Goal: Entertainment & Leisure: Consume media (video, audio)

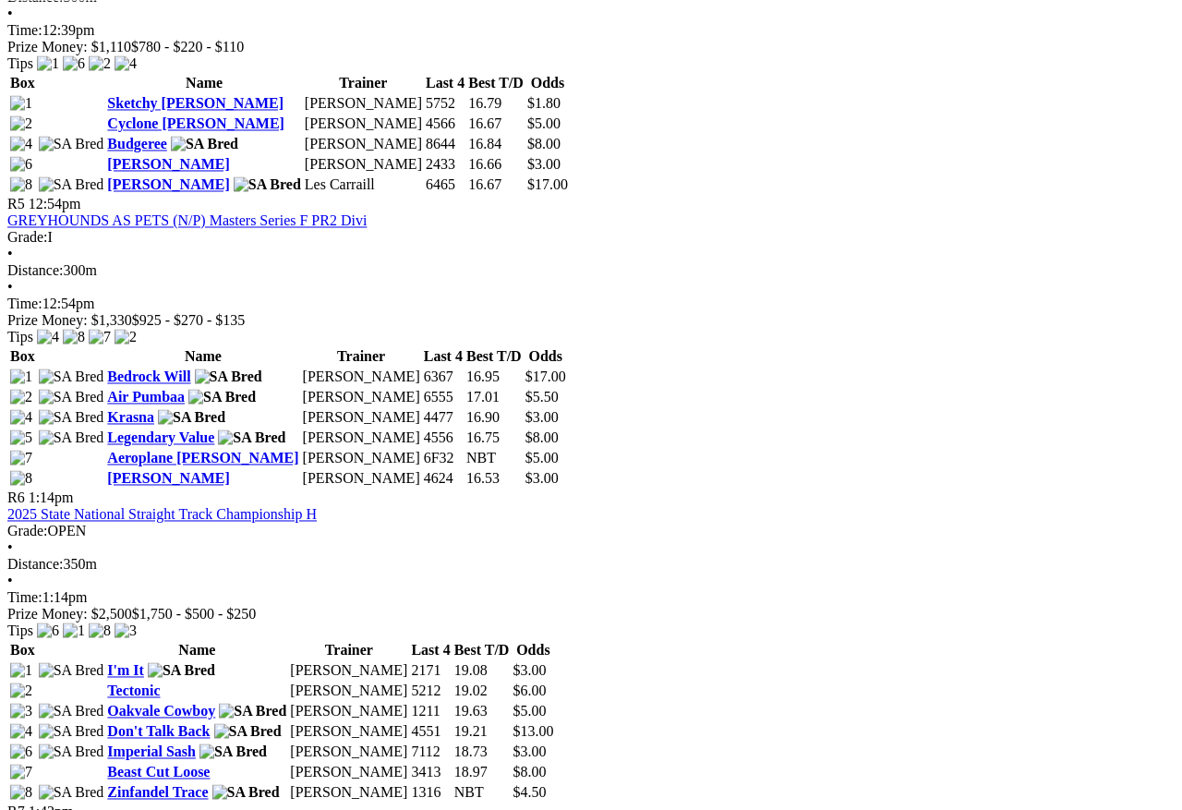
scroll to position [1884, 0]
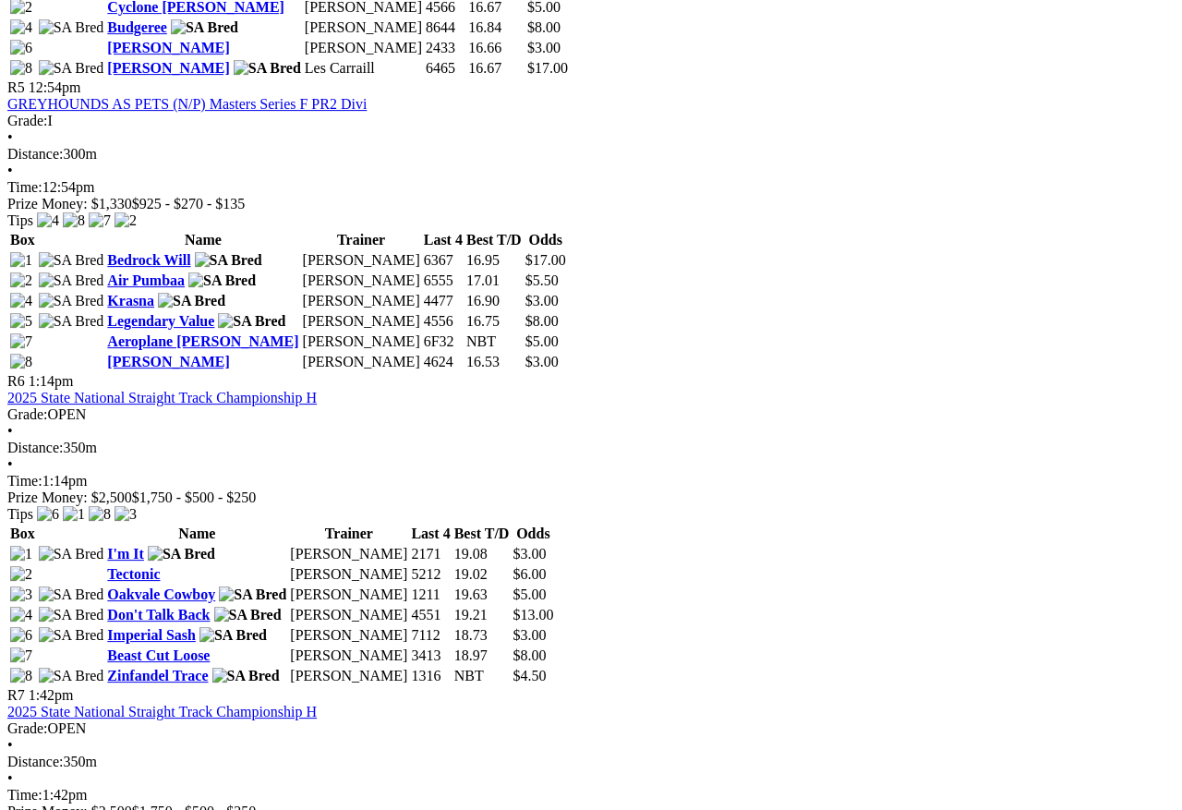
scroll to position [1844, 0]
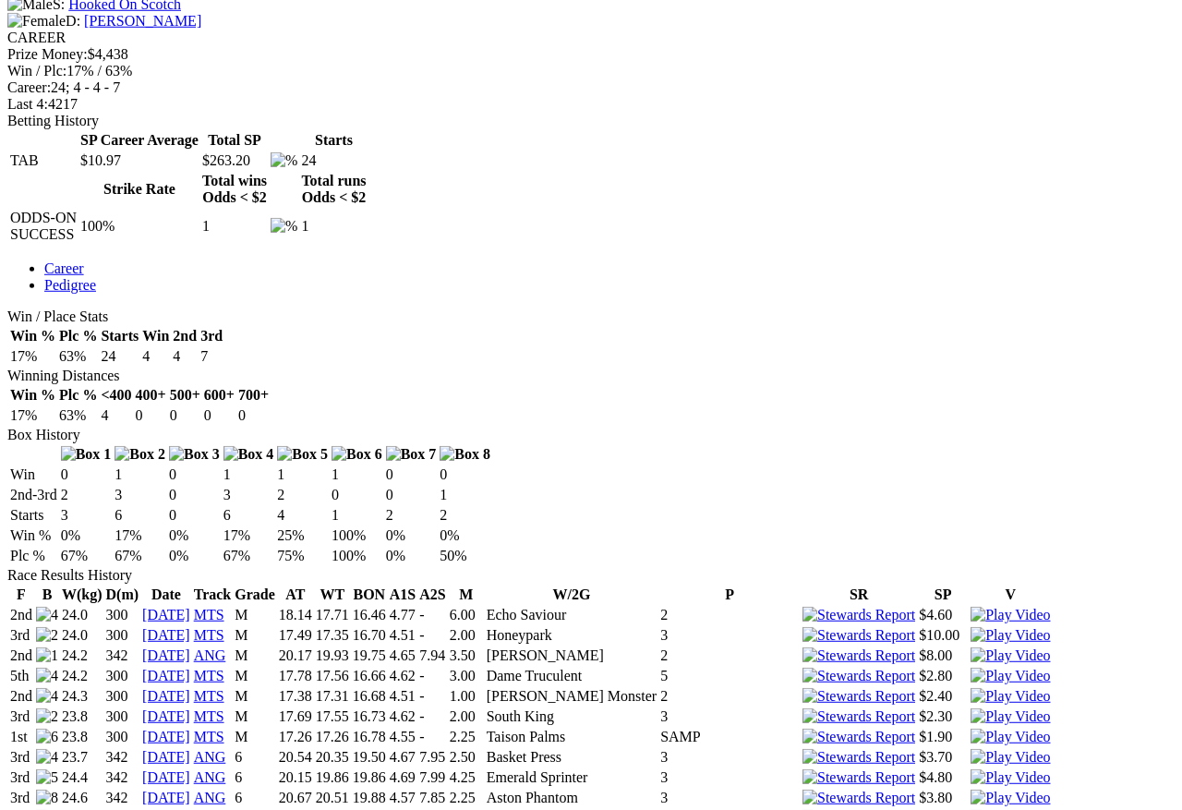
scroll to position [784, 0]
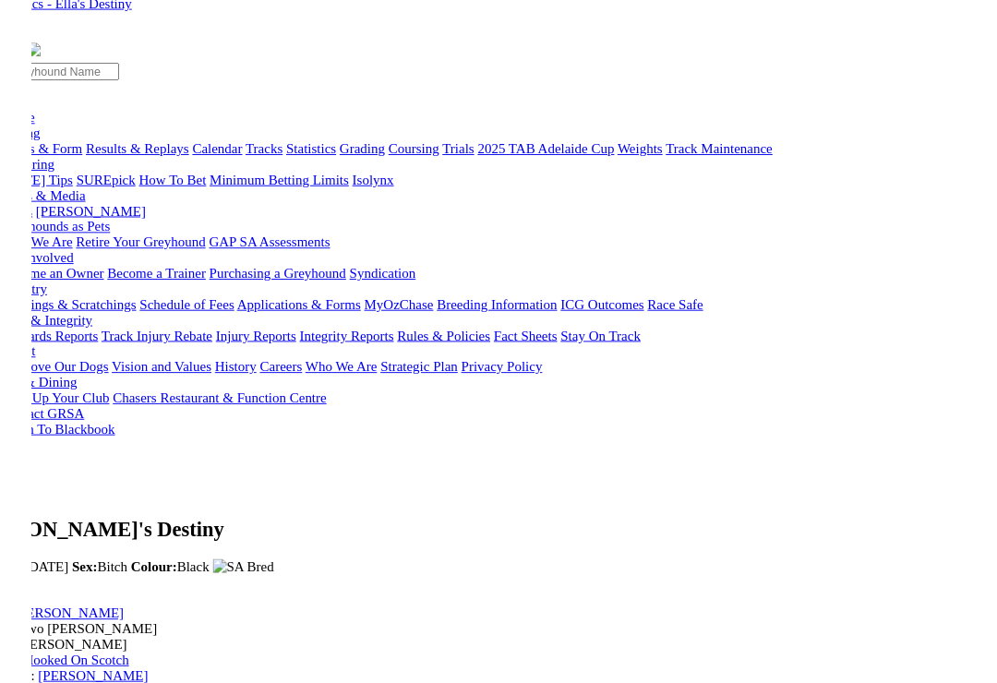
scroll to position [793, 0]
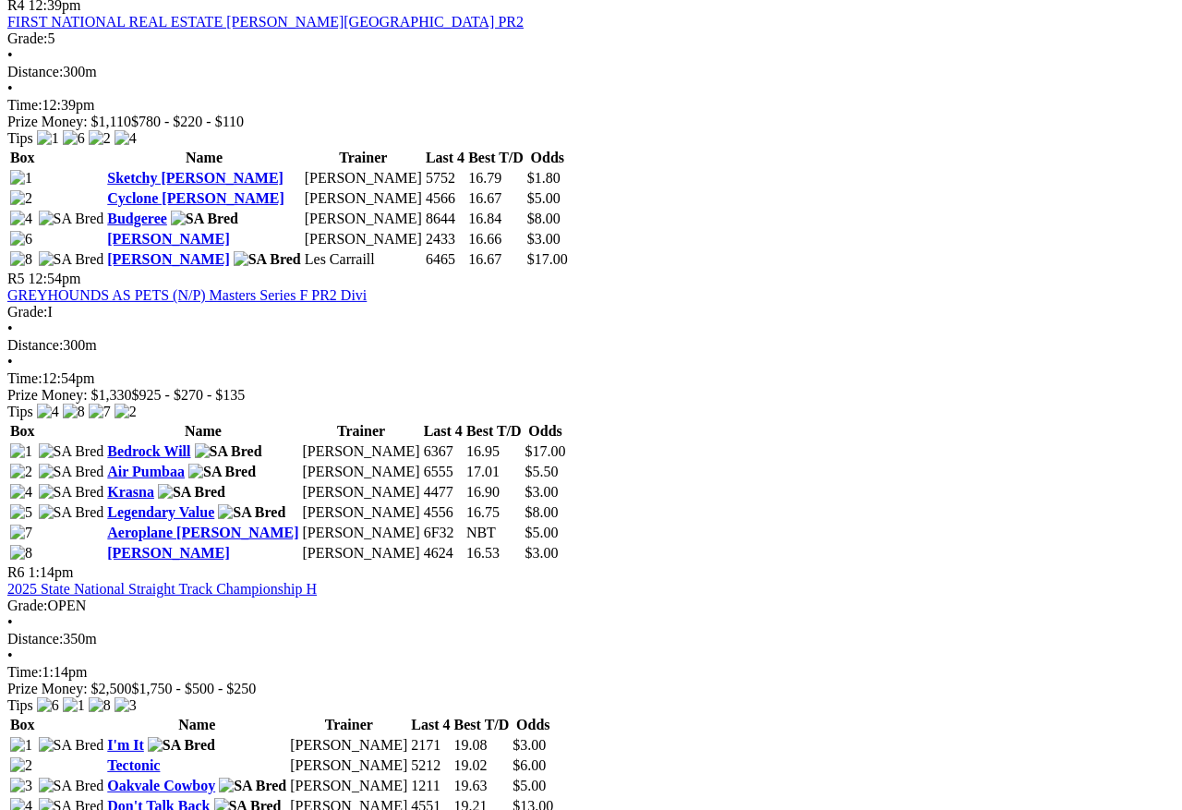
scroll to position [1810, 5]
